Goal: Task Accomplishment & Management: Complete application form

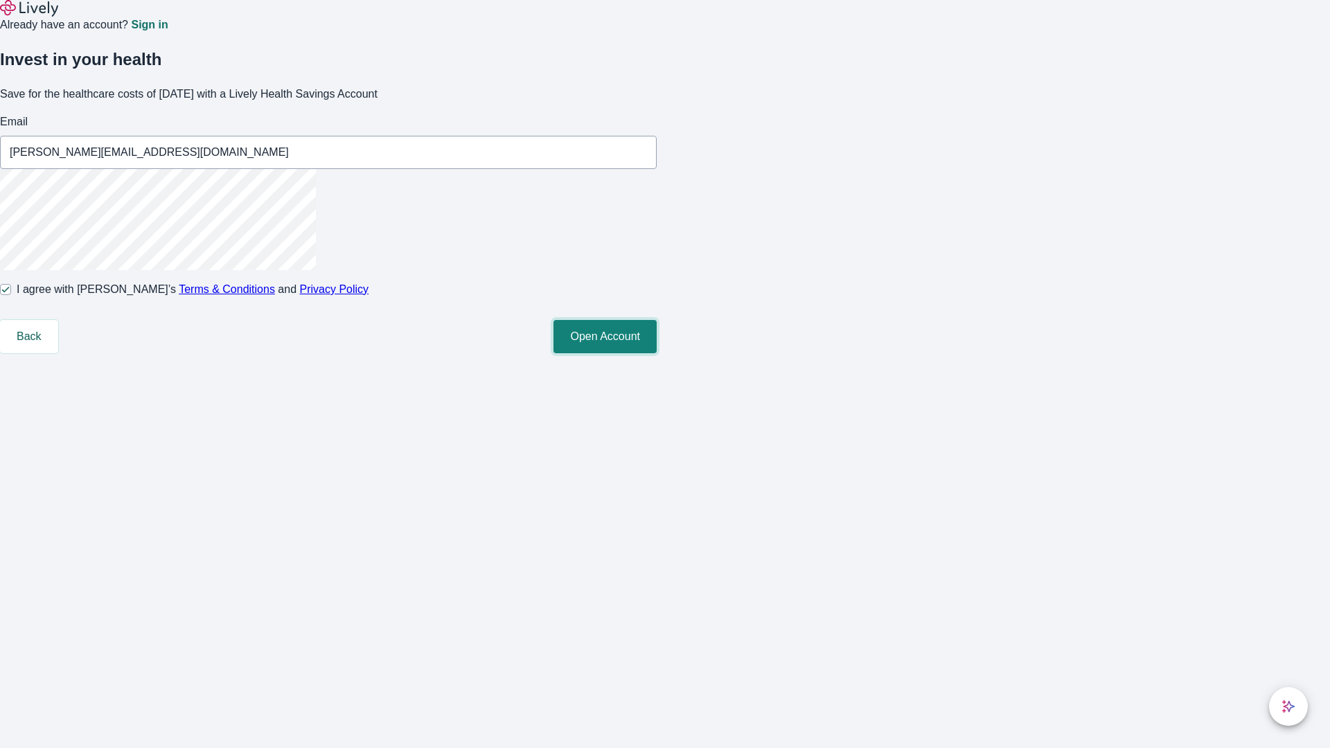
click at [657, 353] on button "Open Account" at bounding box center [605, 336] width 103 height 33
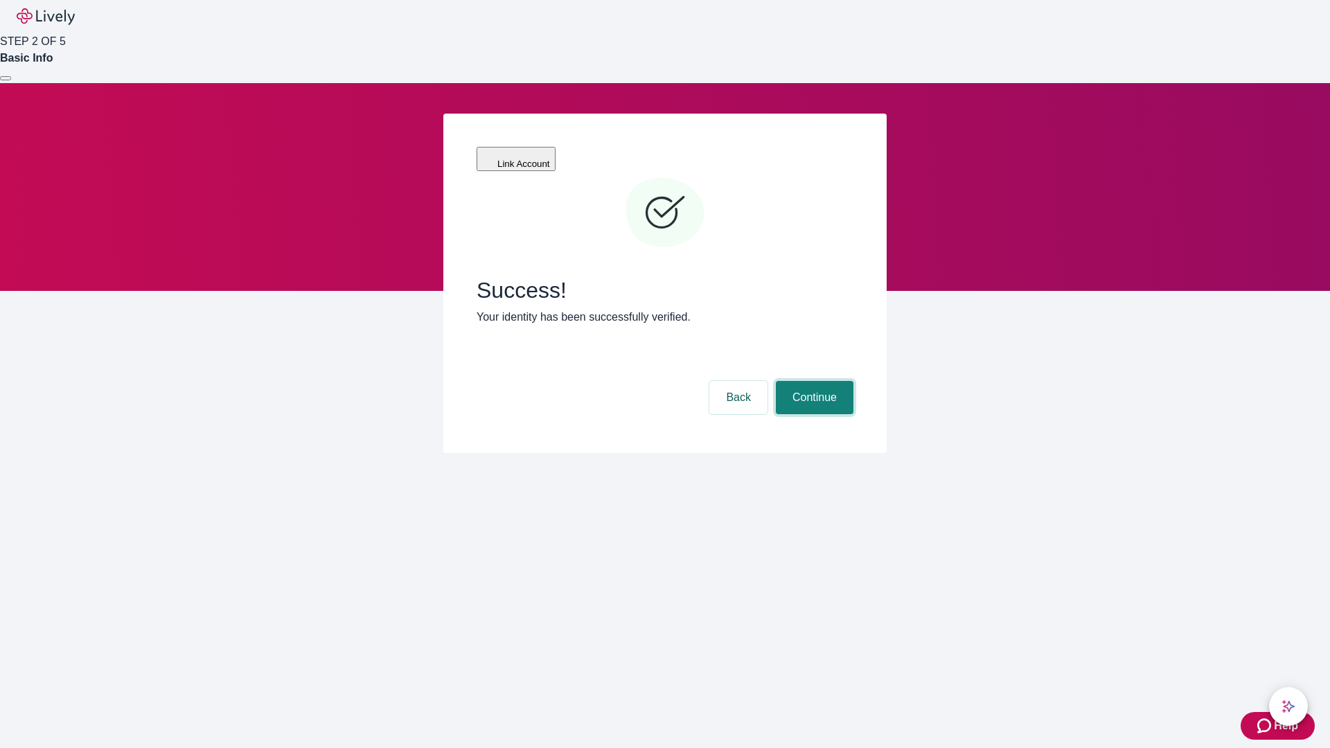
click at [813, 381] on button "Continue" at bounding box center [815, 397] width 78 height 33
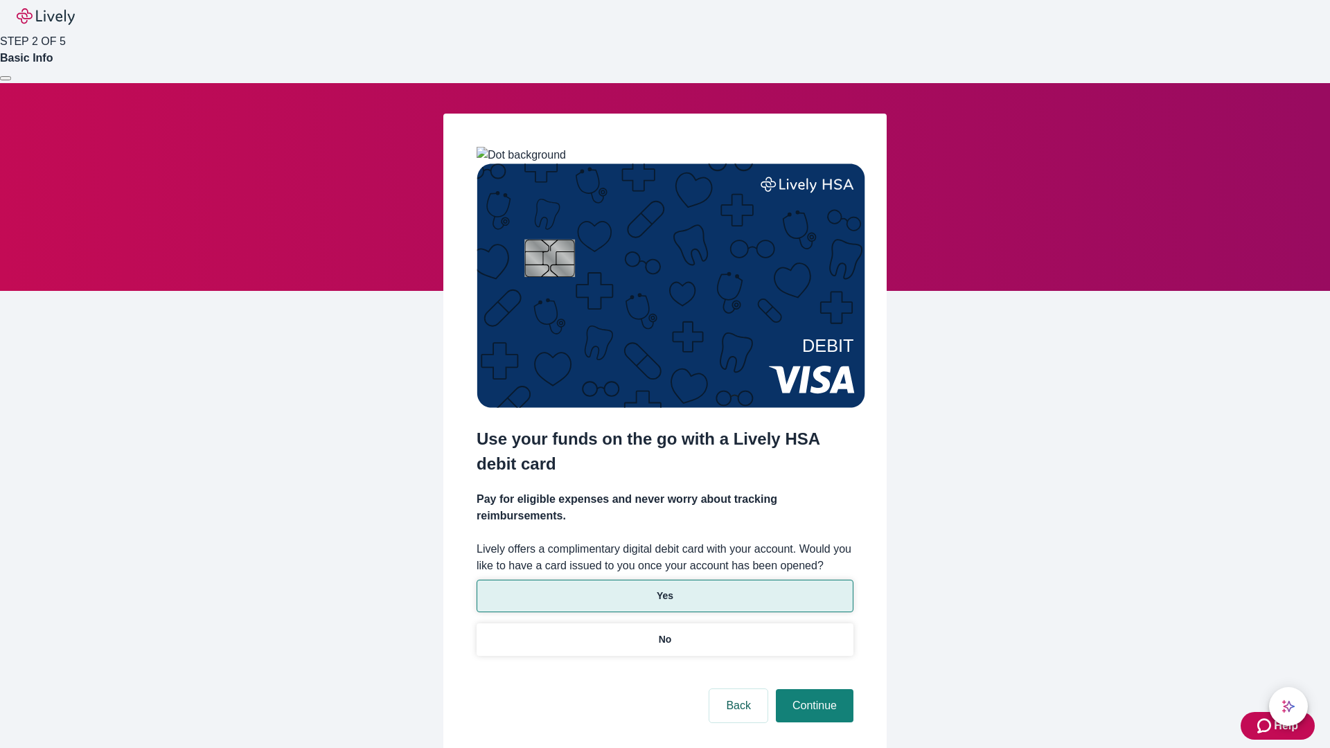
click at [664, 589] on p "Yes" at bounding box center [665, 596] width 17 height 15
click at [813, 689] on button "Continue" at bounding box center [815, 705] width 78 height 33
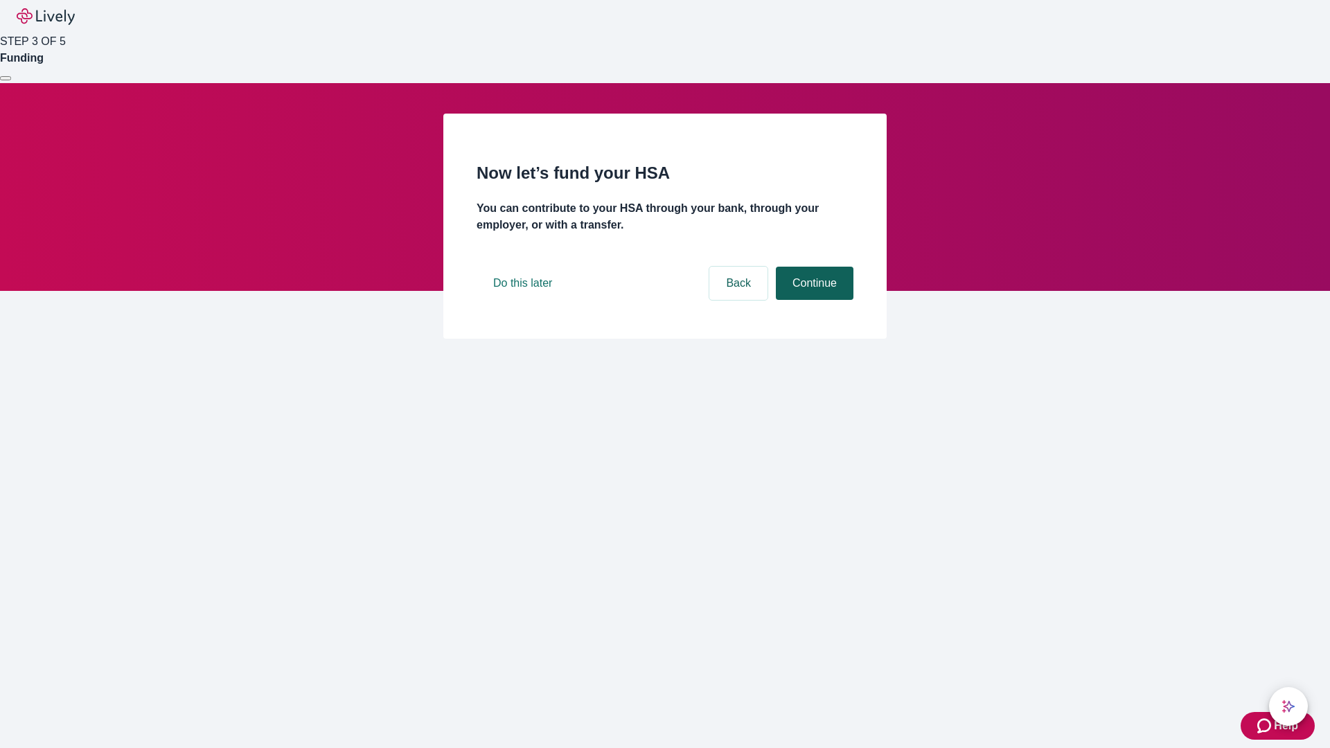
click at [813, 300] on button "Continue" at bounding box center [815, 283] width 78 height 33
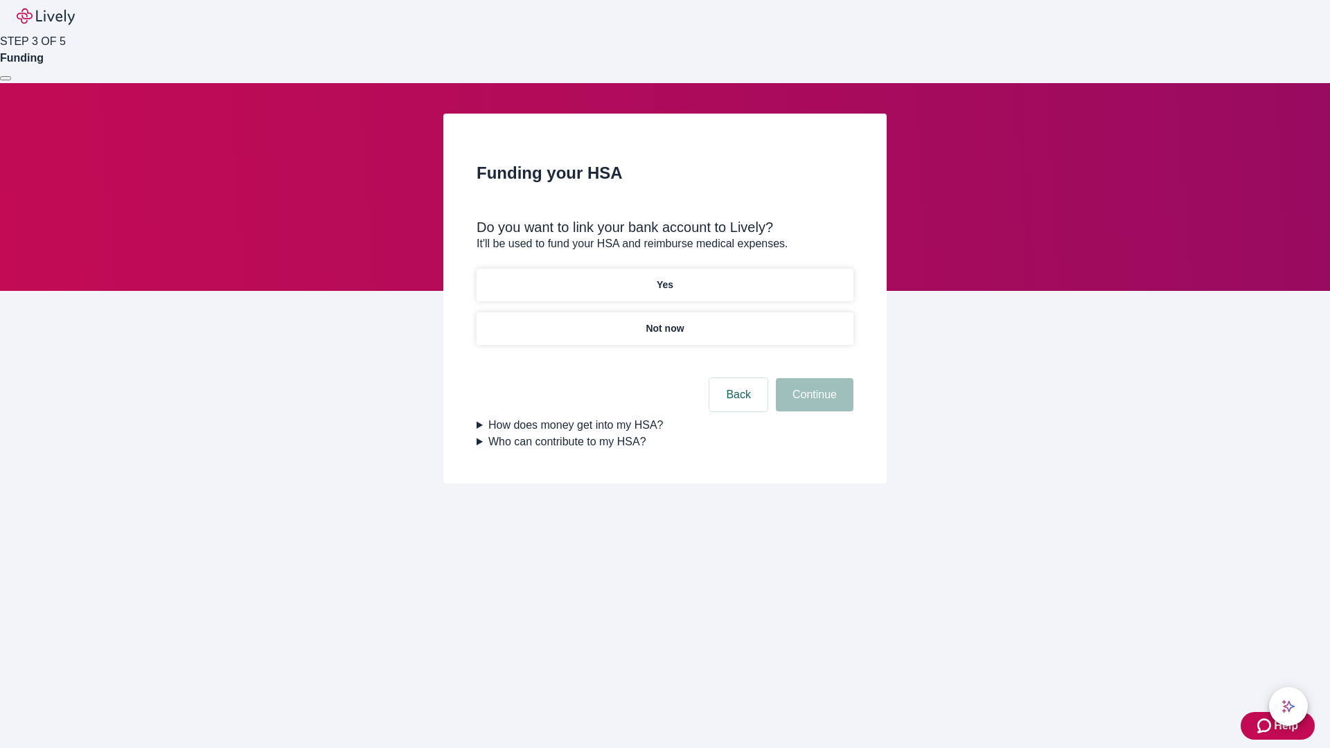
click at [664, 278] on p "Yes" at bounding box center [665, 285] width 17 height 15
click at [813, 378] on button "Continue" at bounding box center [815, 394] width 78 height 33
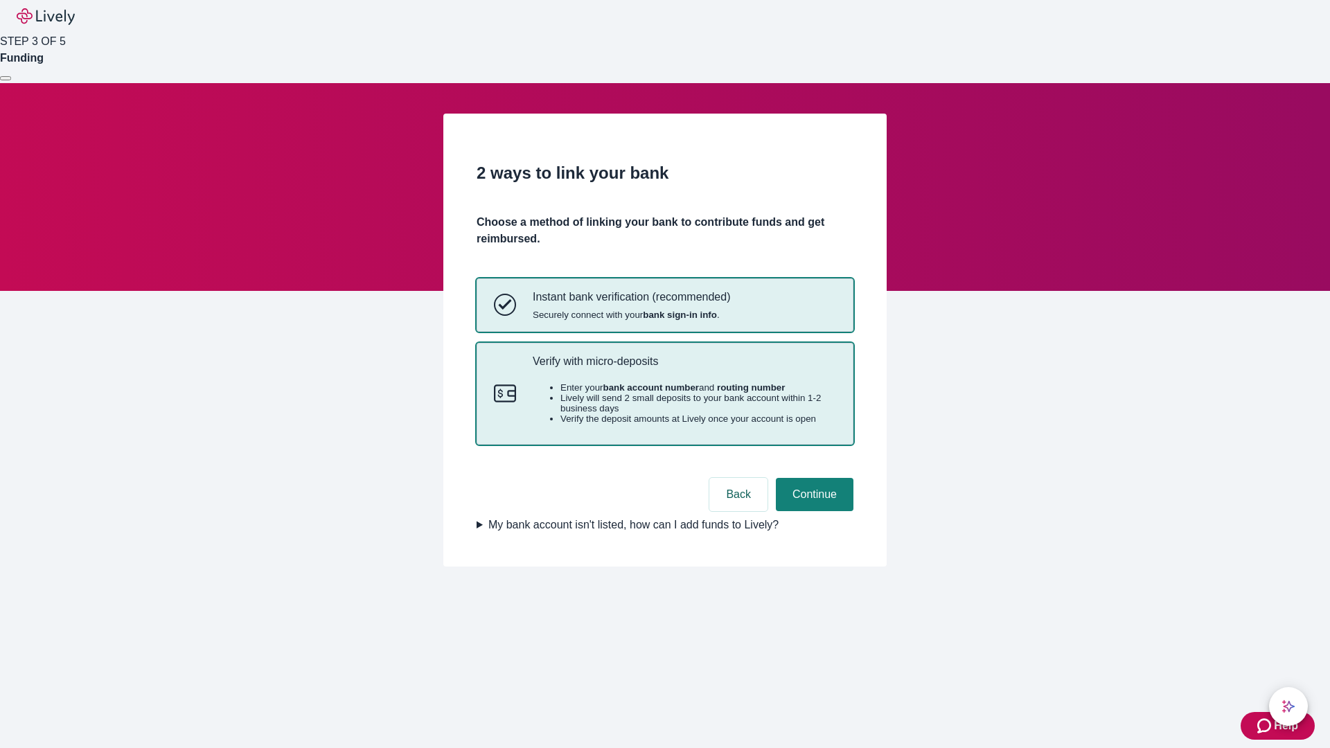
click at [684, 368] on p "Verify with micro-deposits" at bounding box center [684, 361] width 303 height 13
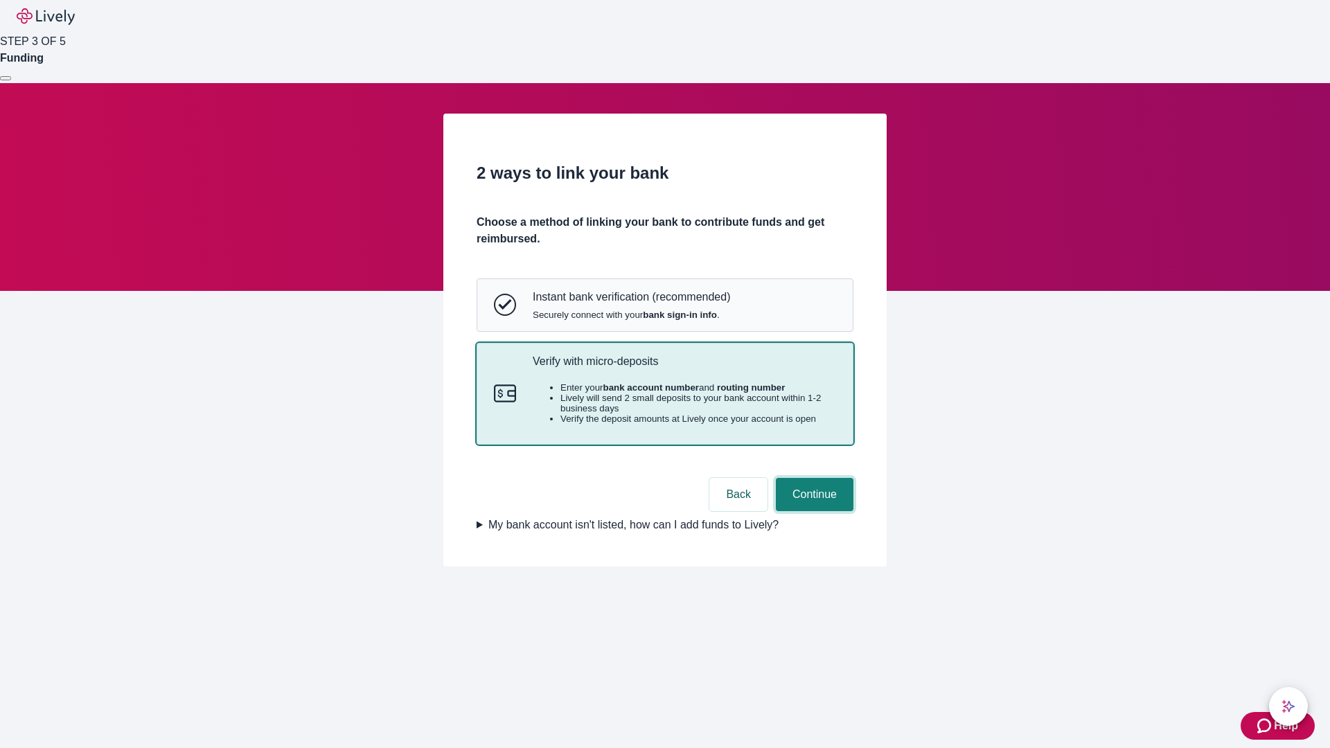
click at [813, 511] on button "Continue" at bounding box center [815, 494] width 78 height 33
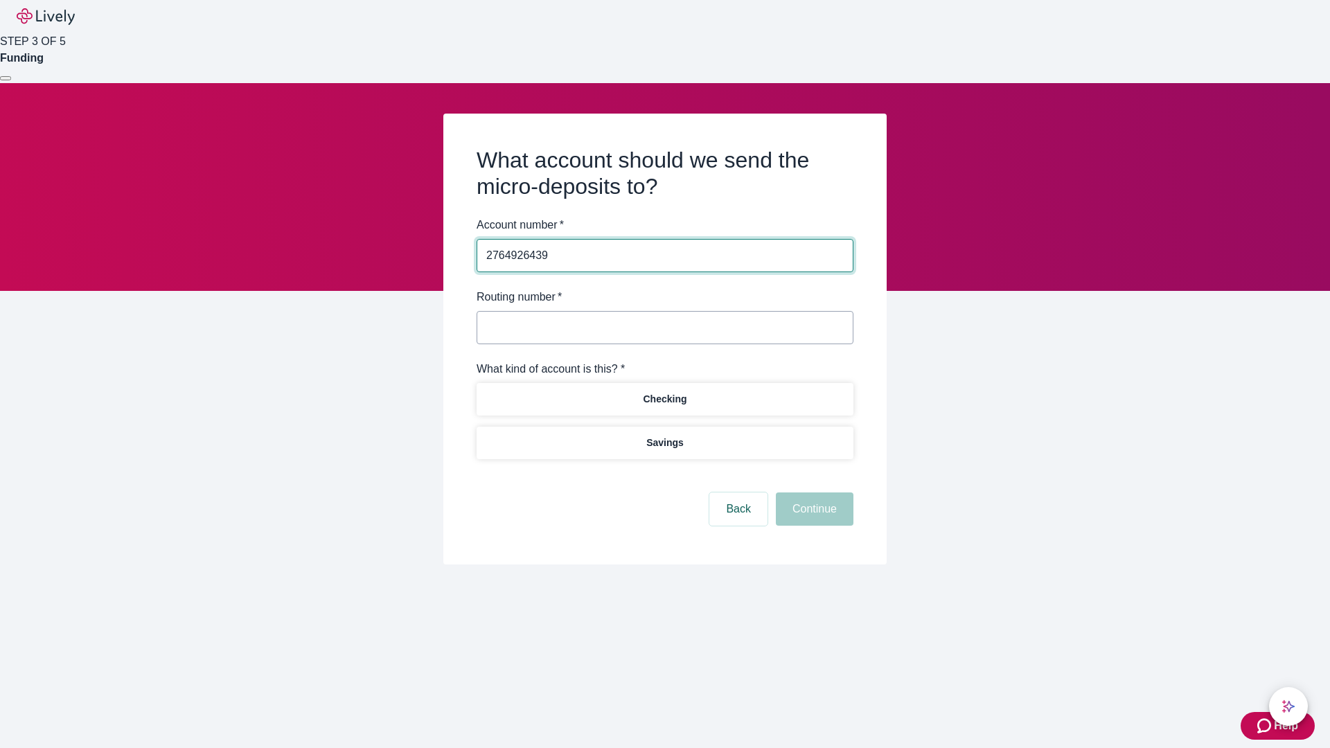
type input "2764926439"
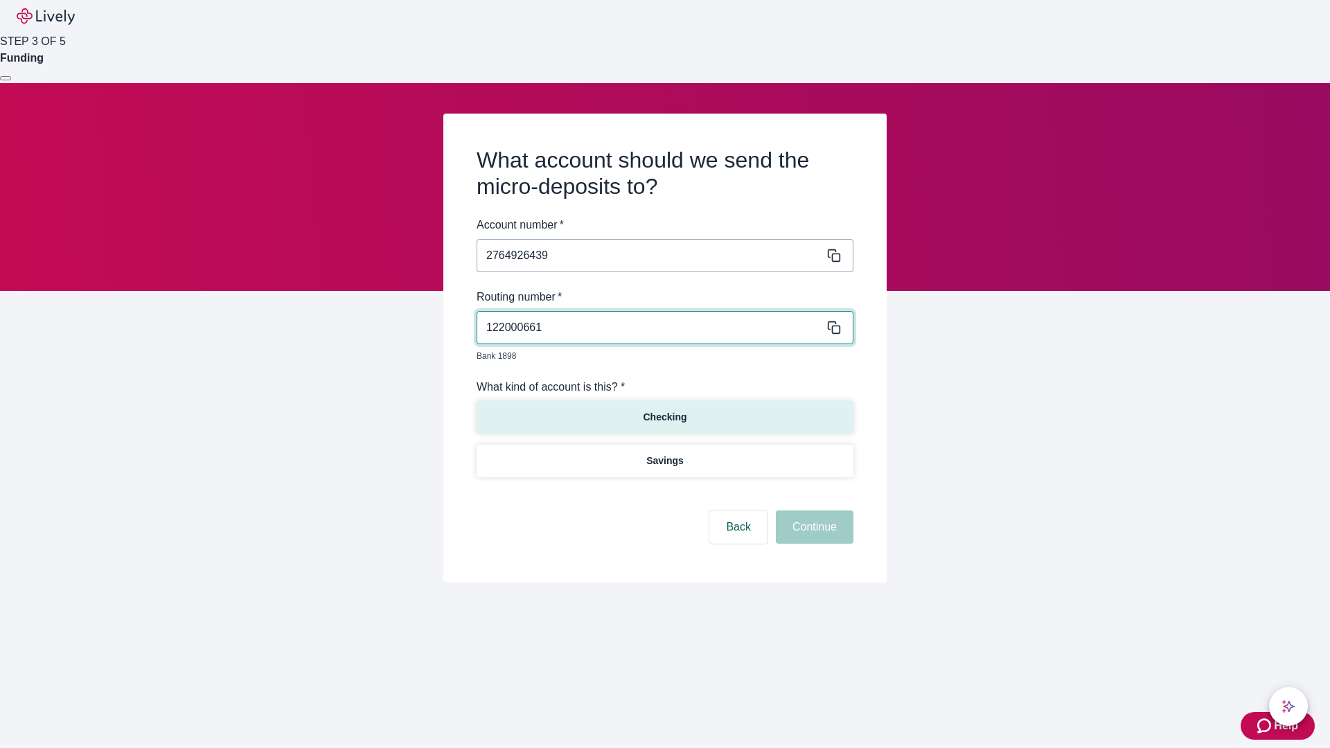
type input "122000661"
click at [664, 410] on p "Checking" at bounding box center [665, 417] width 44 height 15
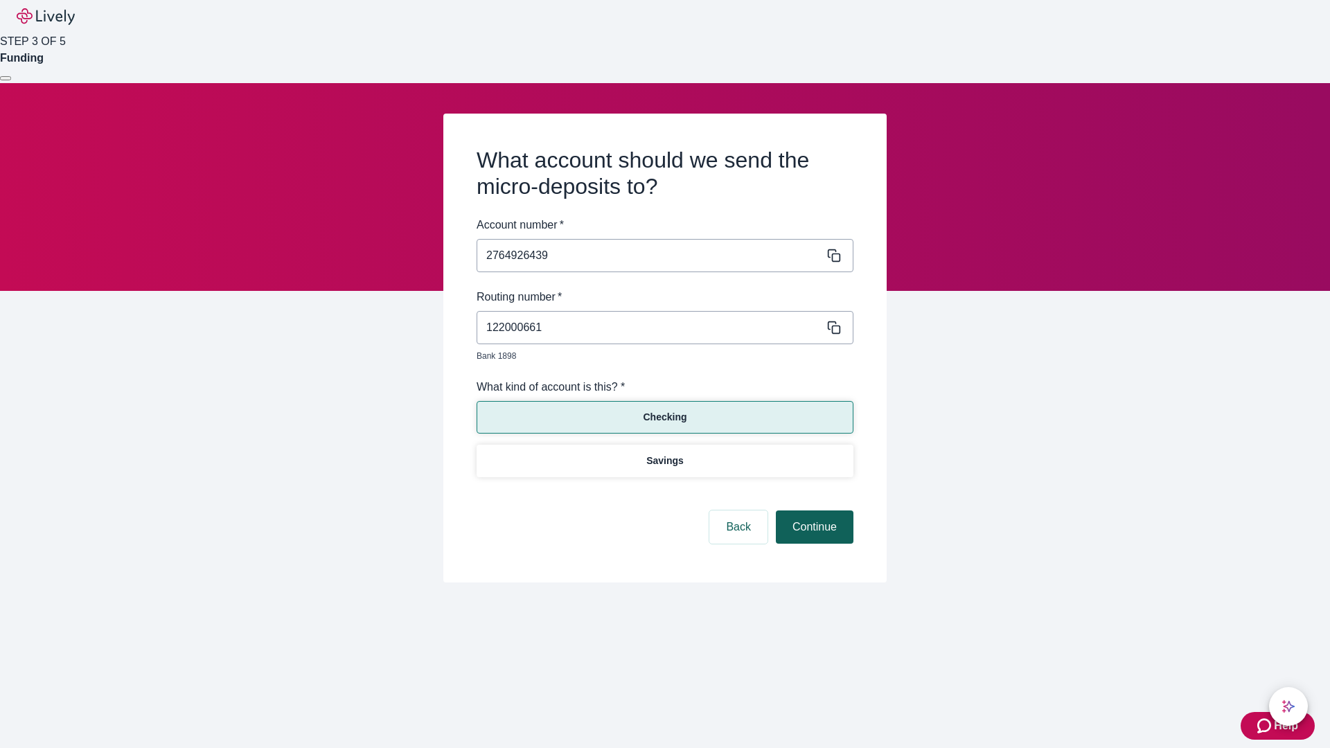
click at [813, 511] on button "Continue" at bounding box center [815, 527] width 78 height 33
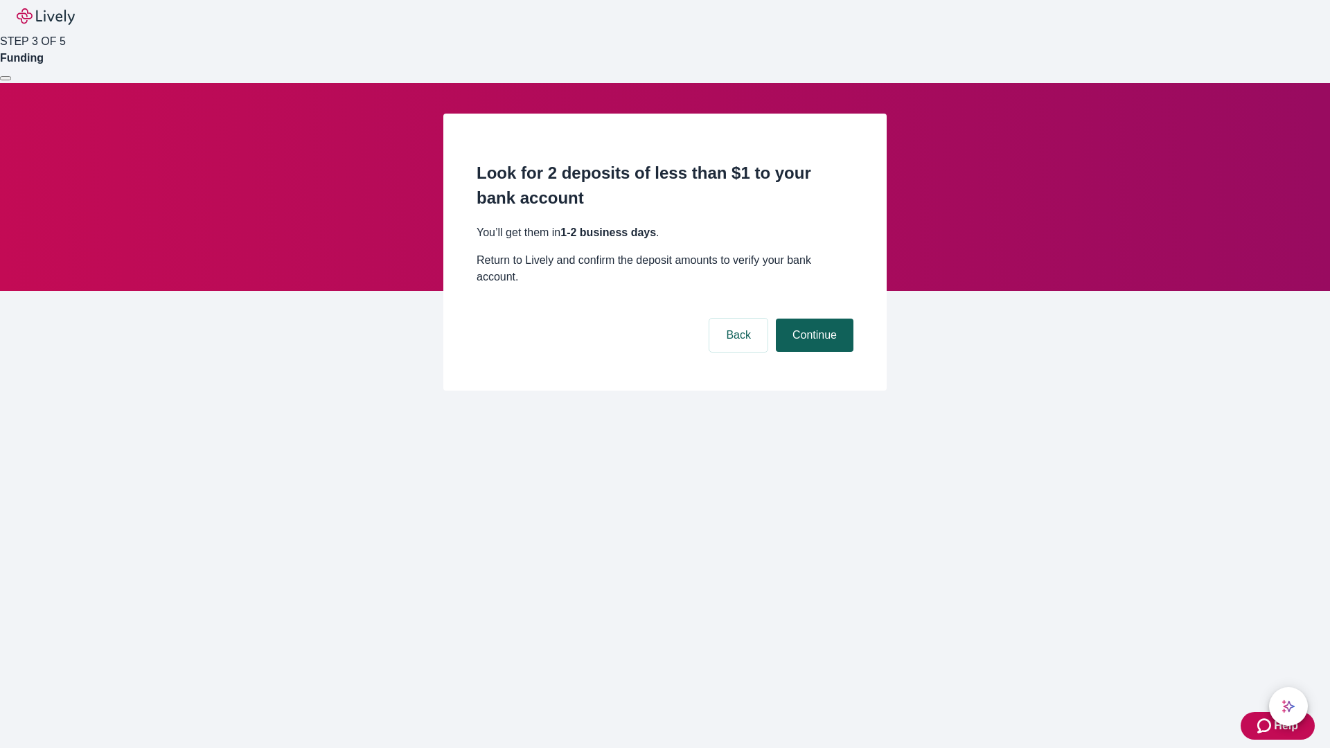
click at [813, 319] on button "Continue" at bounding box center [815, 335] width 78 height 33
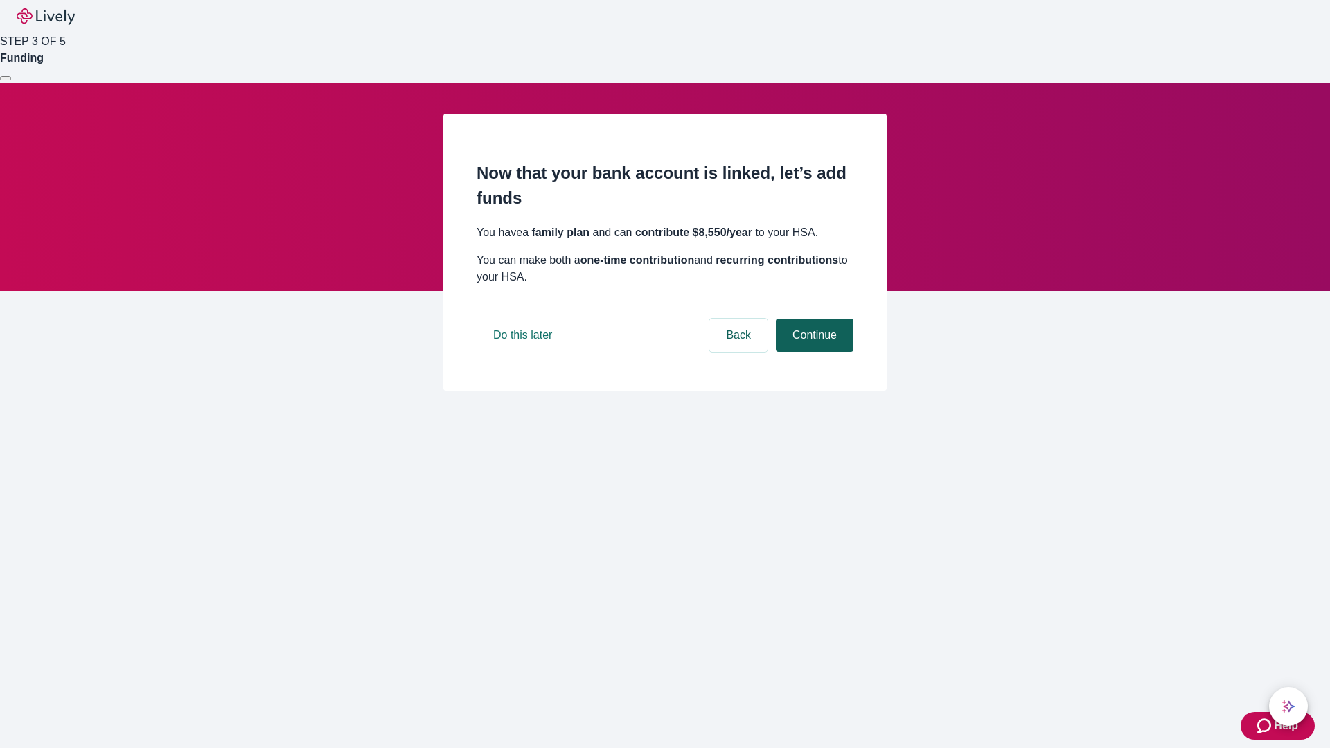
click at [813, 352] on button "Continue" at bounding box center [815, 335] width 78 height 33
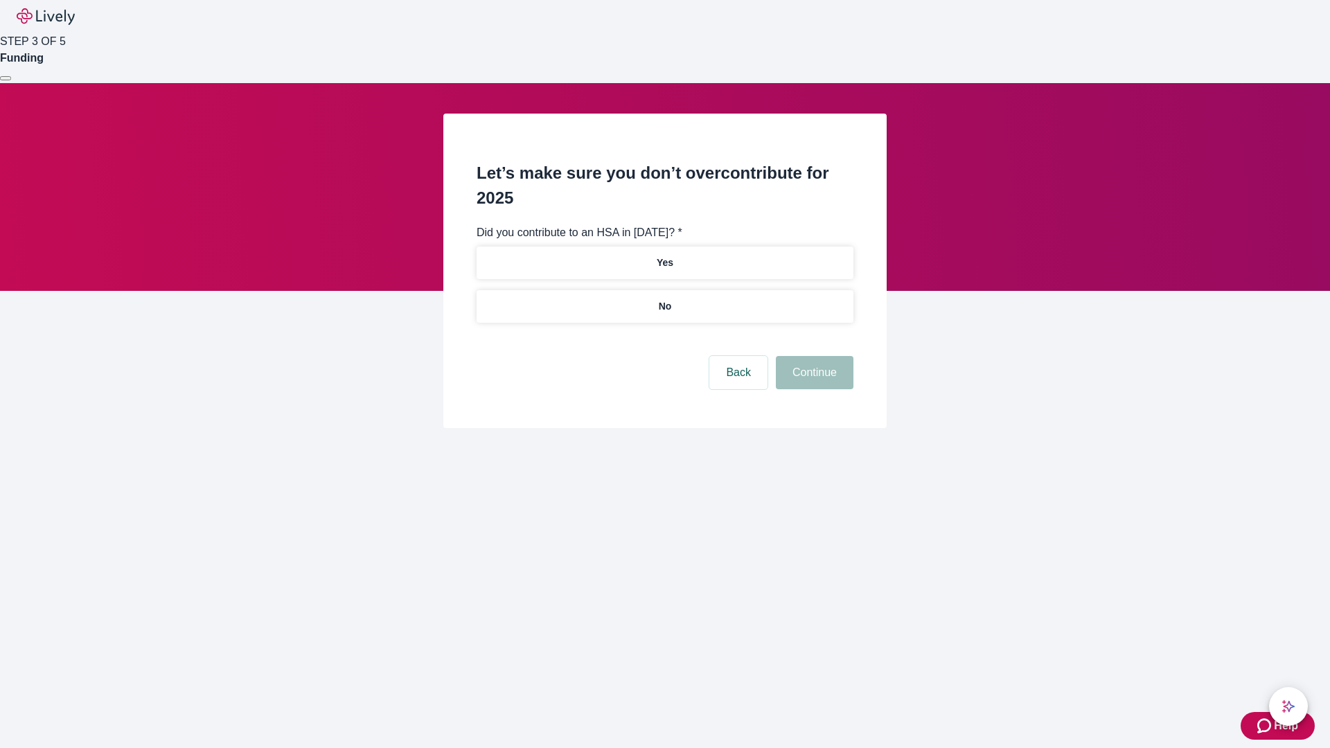
click at [664, 299] on p "No" at bounding box center [665, 306] width 13 height 15
click at [813, 356] on button "Continue" at bounding box center [815, 372] width 78 height 33
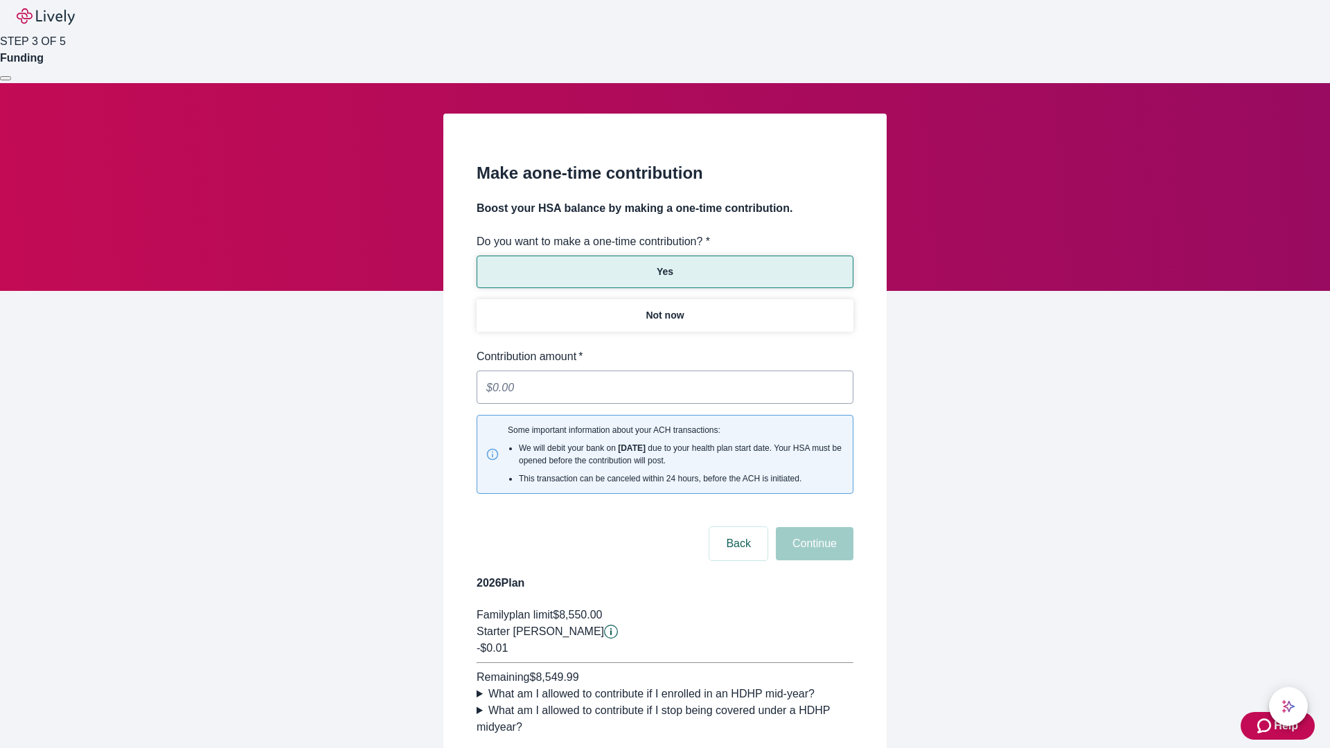
type input "0.01"
click at [813, 527] on button "Continue" at bounding box center [815, 543] width 78 height 33
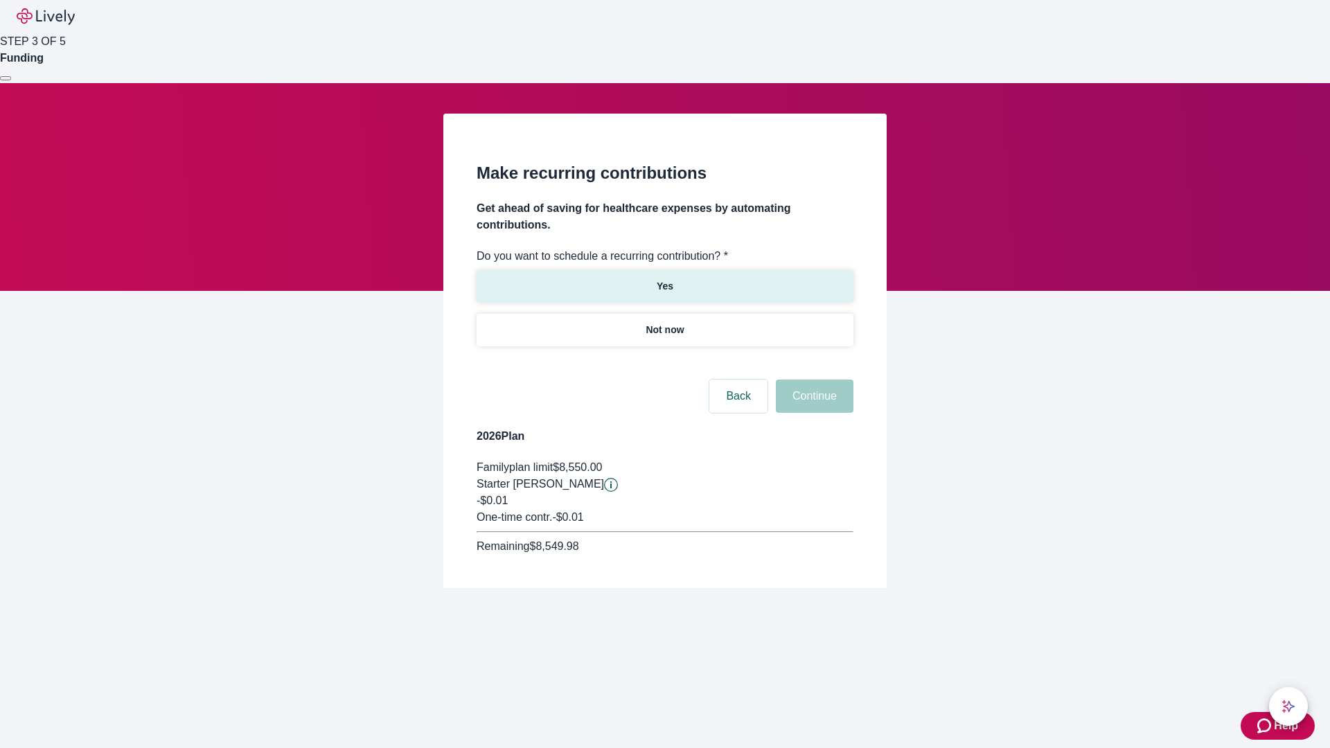
click at [664, 279] on p "Yes" at bounding box center [665, 286] width 17 height 15
click at [664, 363] on body "Help STEP 3 OF 5 Funding Make recurring contributions Get ahead of saving for h…" at bounding box center [665, 327] width 1330 height 655
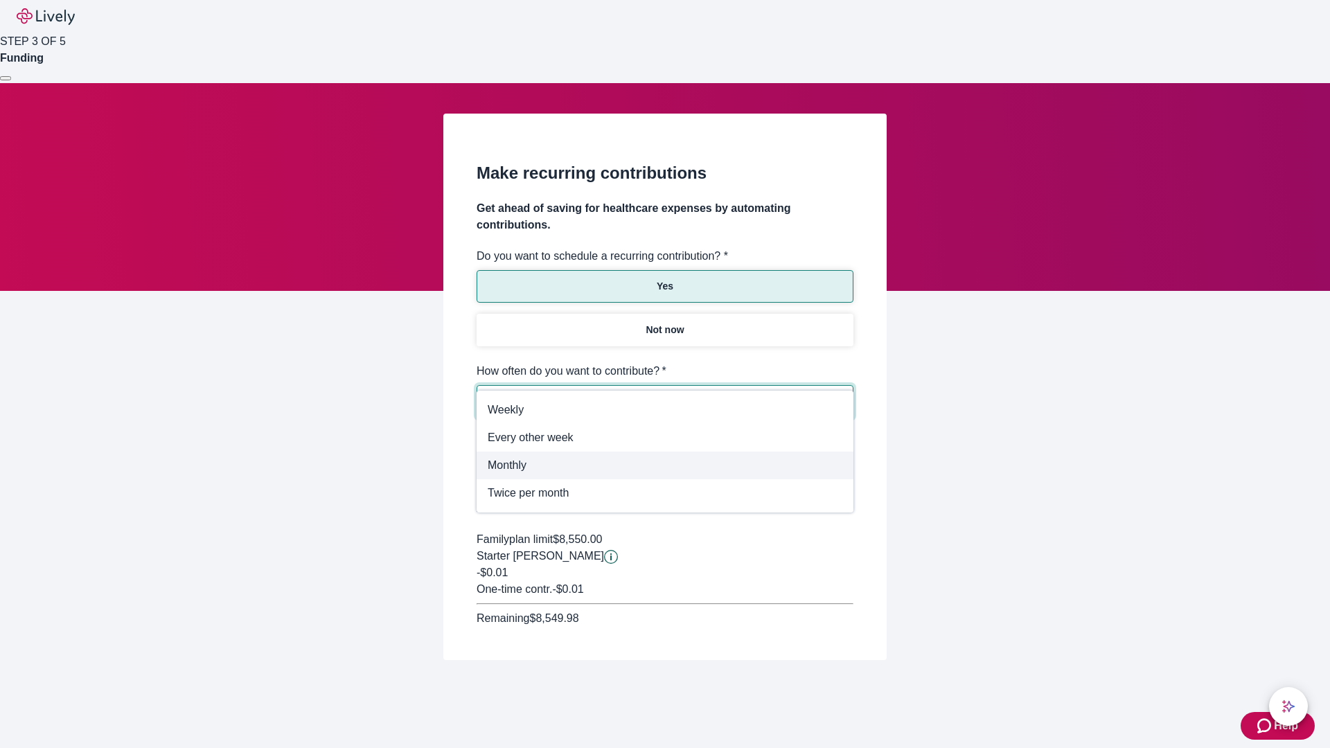
click at [665, 466] on span "Monthly" at bounding box center [665, 465] width 355 height 17
type input "Monthly"
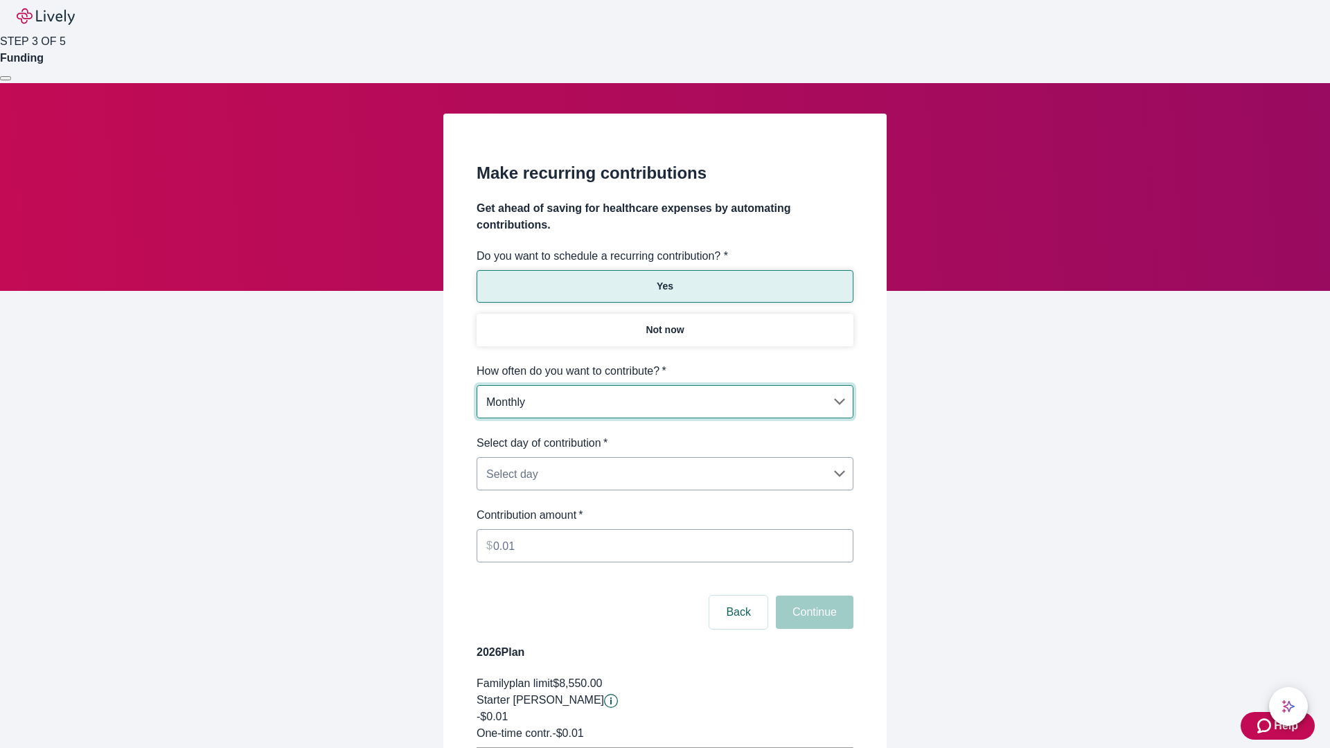
click at [664, 435] on body "Help STEP 3 OF 5 Funding Make recurring contributions Get ahead of saving for h…" at bounding box center [665, 435] width 1330 height 871
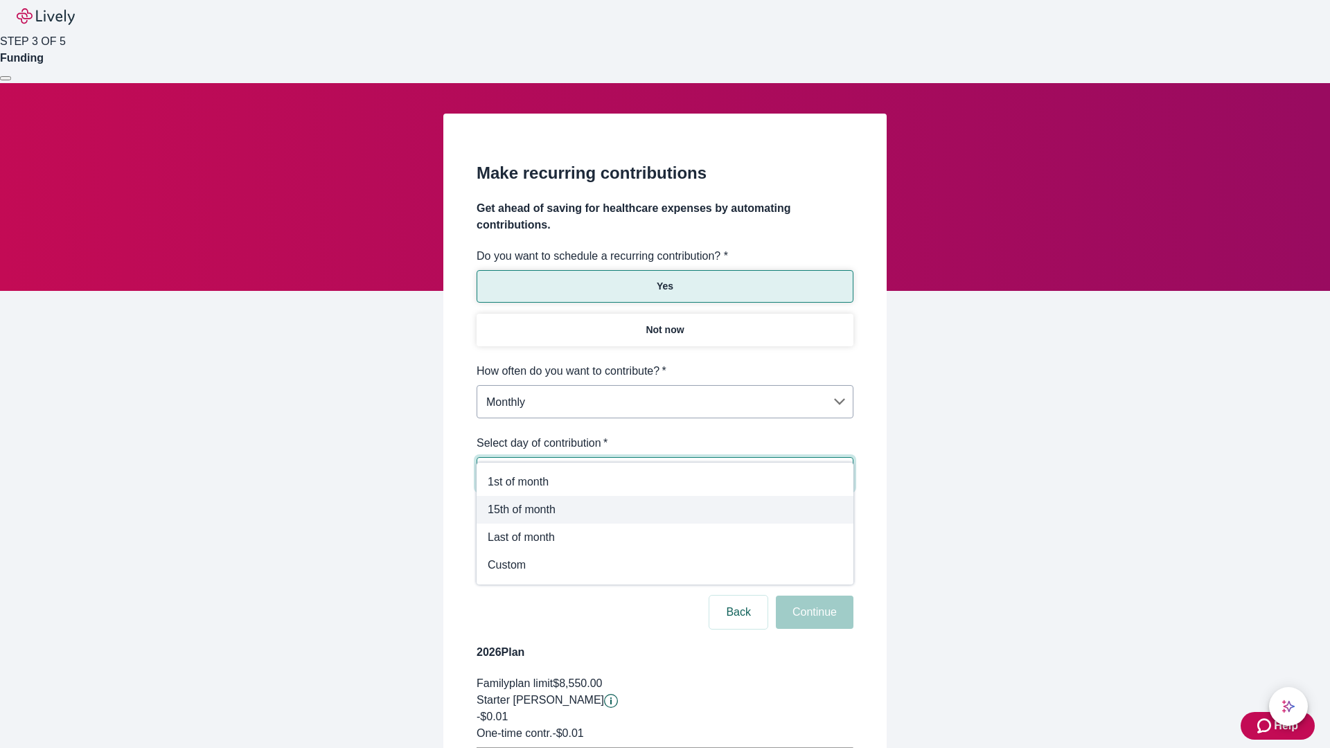
click at [665, 510] on span "15th of month" at bounding box center [665, 510] width 355 height 17
type input "Monthly15th"
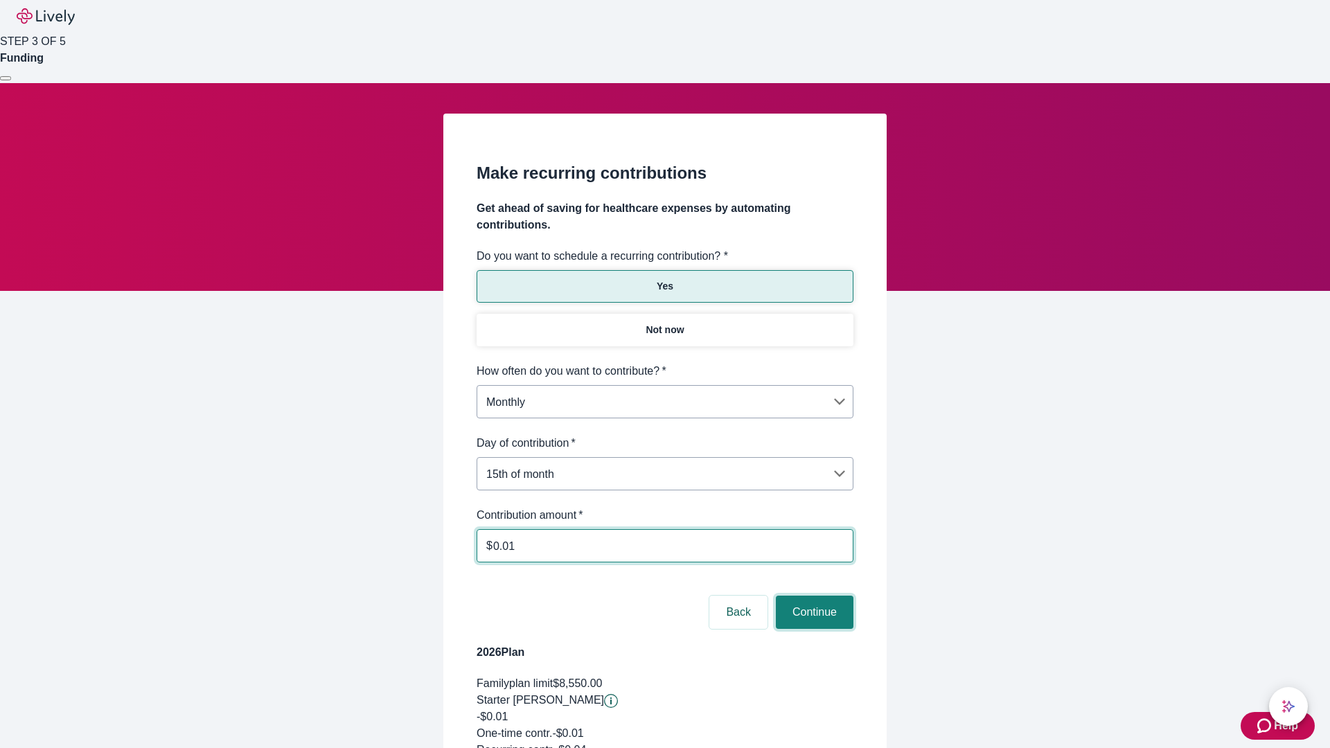
click at [813, 596] on button "Continue" at bounding box center [815, 612] width 78 height 33
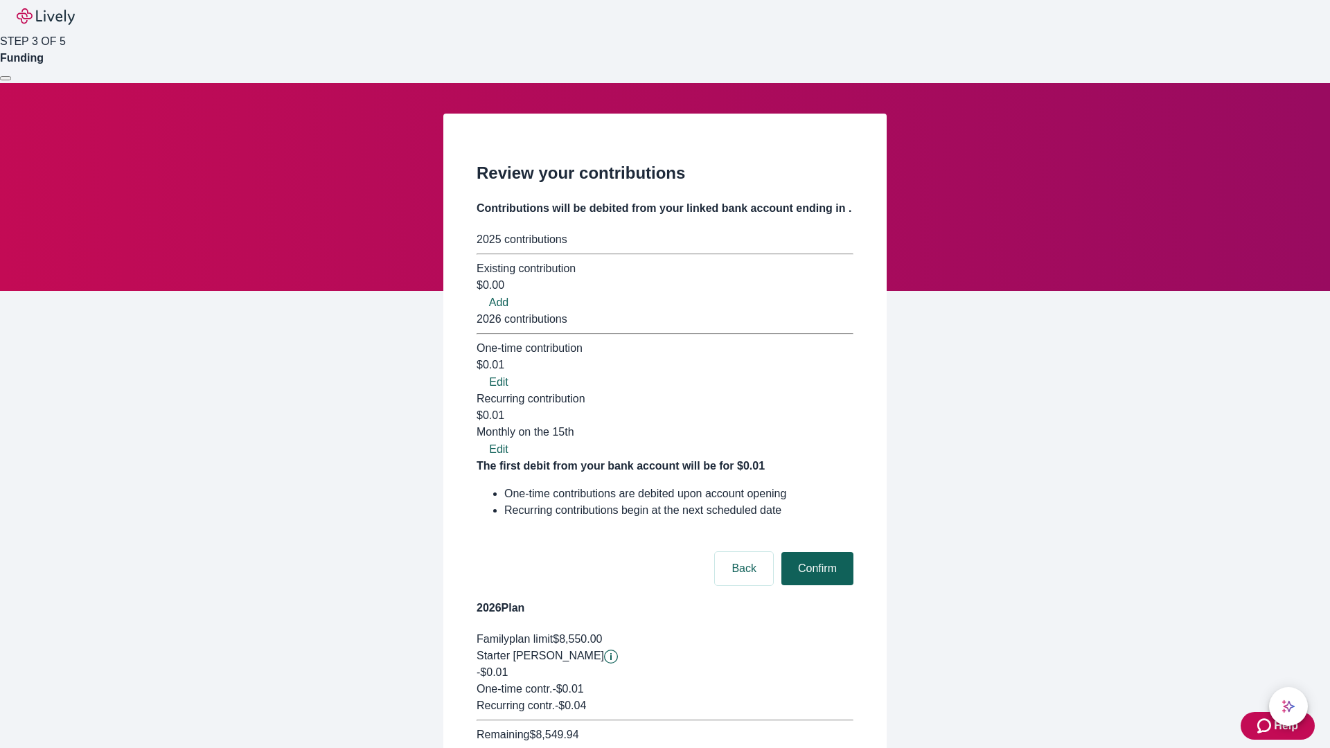
click at [815, 552] on button "Confirm" at bounding box center [817, 568] width 72 height 33
